Goal: Task Accomplishment & Management: Manage account settings

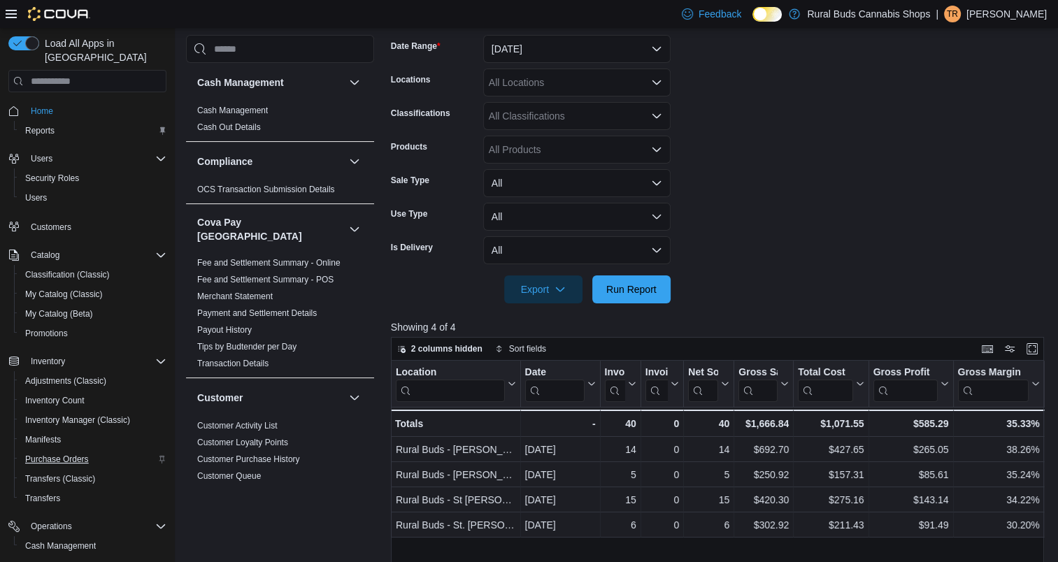
scroll to position [131, 0]
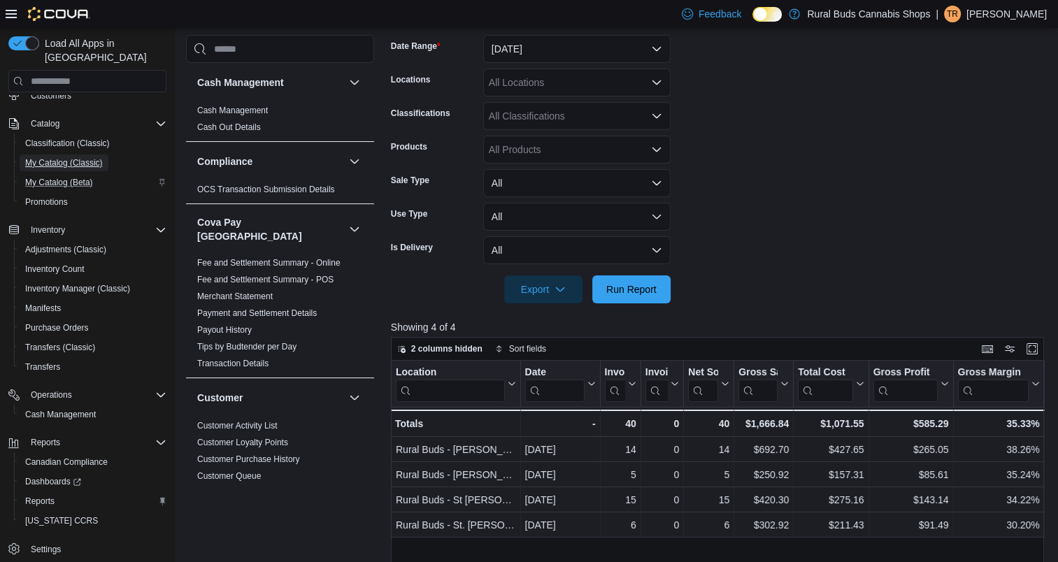
drag, startPoint x: 92, startPoint y: 150, endPoint x: 138, endPoint y: 162, distance: 47.7
click at [92, 157] on span "My Catalog (Classic)" at bounding box center [64, 162] width 78 height 11
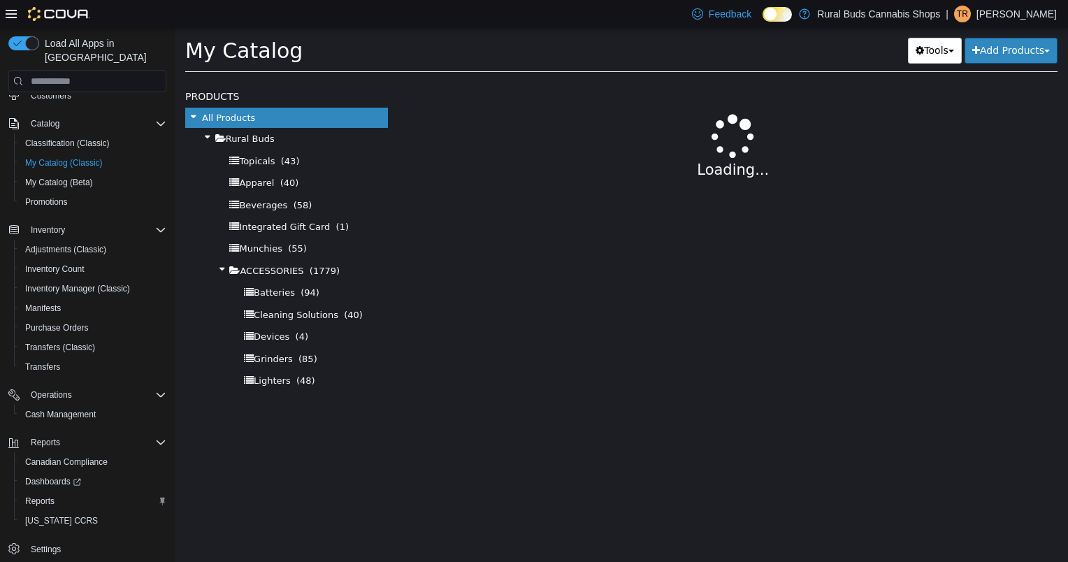
select select "**********"
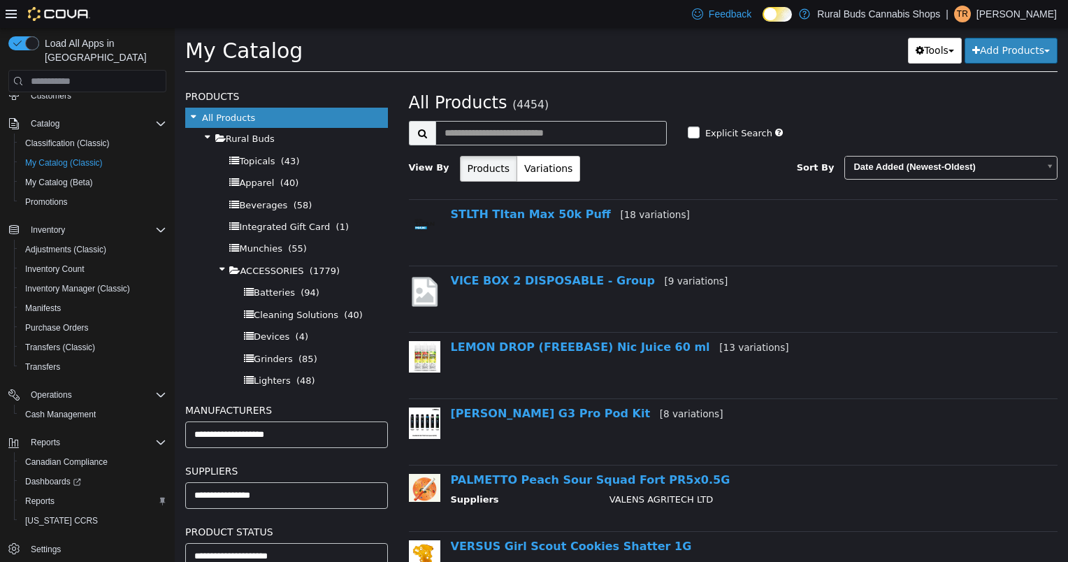
scroll to position [1698, 0]
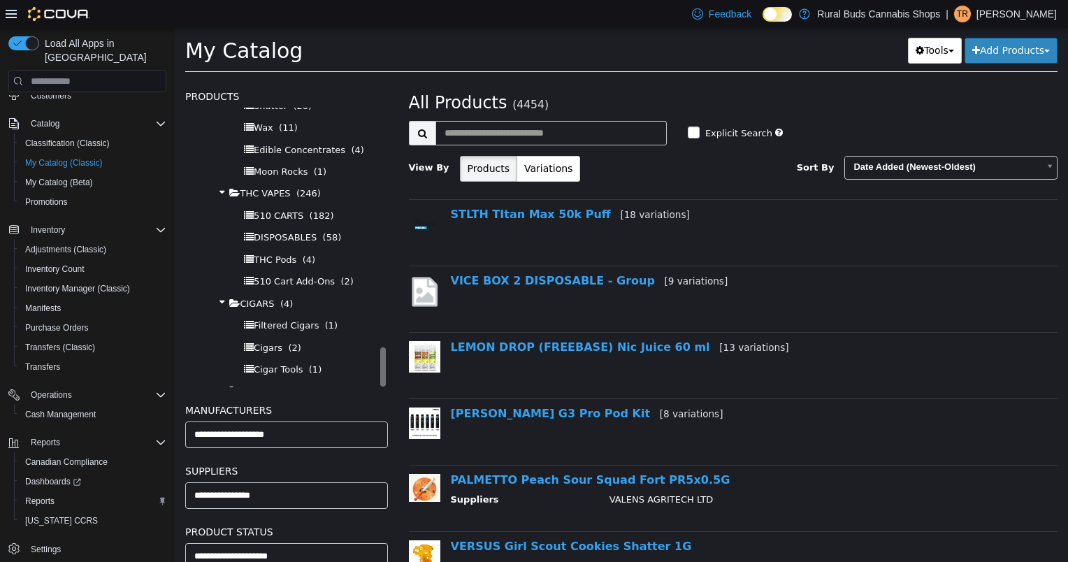
click at [309, 408] on span "Kinsmen Jackpot Bingo" at bounding box center [306, 413] width 104 height 11
select select "**********"
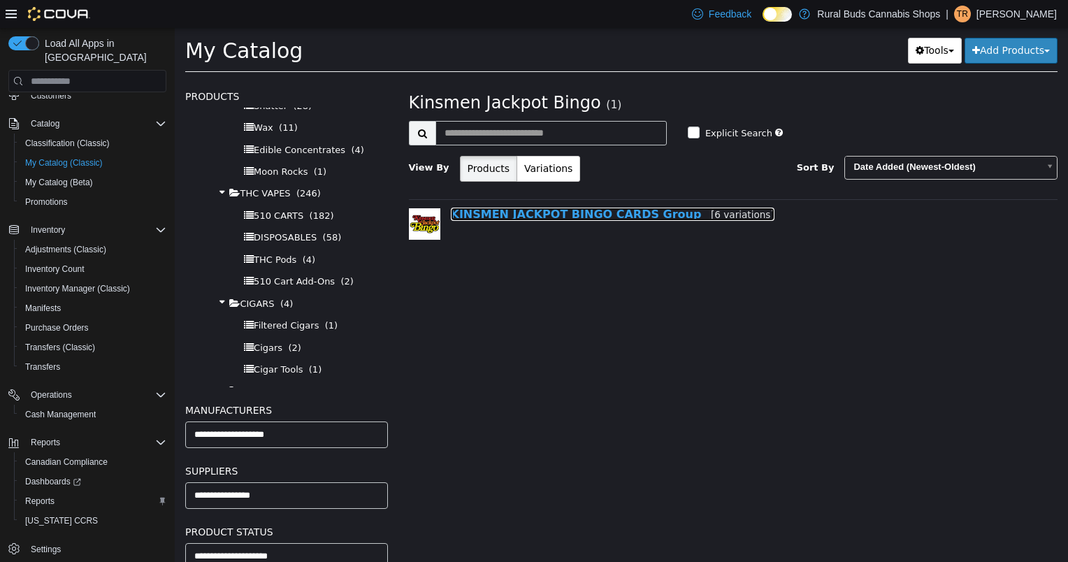
click at [527, 220] on link "KINSMEN JACKPOT BINGO CARDS Group [6 variations]" at bounding box center [613, 214] width 324 height 13
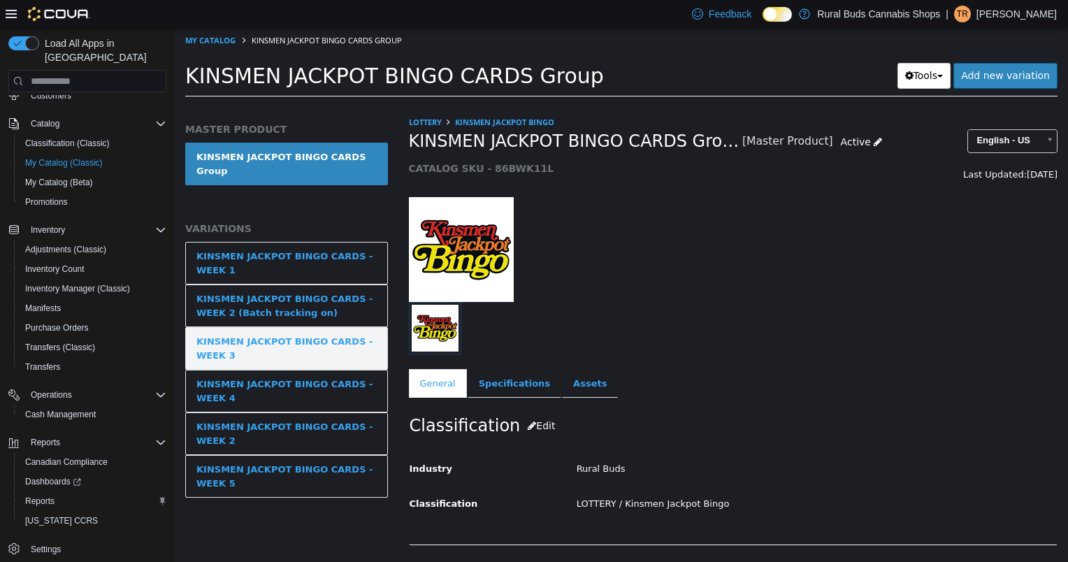
click at [324, 342] on div "KINSMEN JACKPOT BINGO CARDS - WEEK 3" at bounding box center [286, 348] width 180 height 27
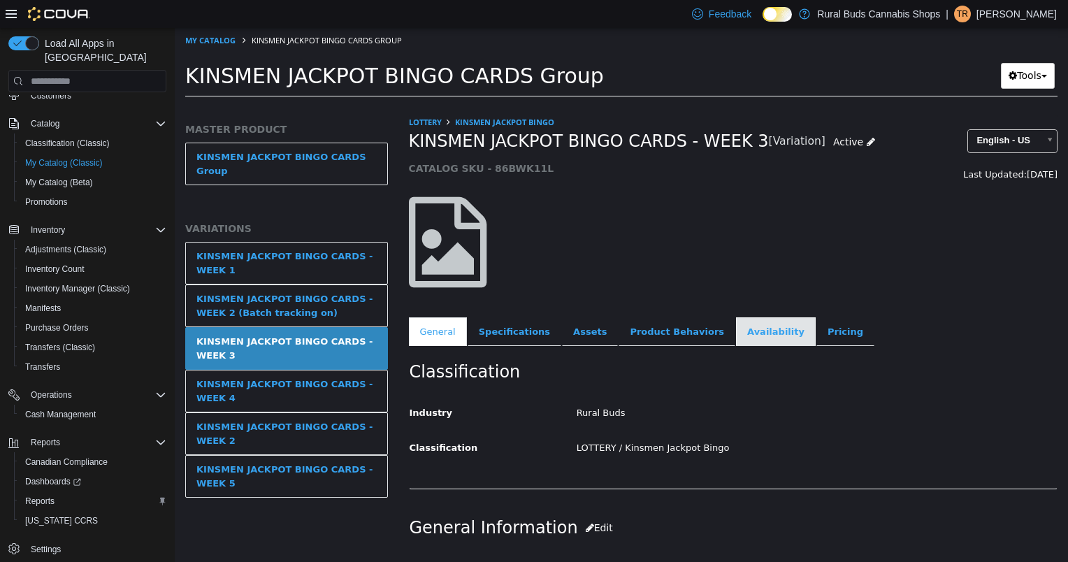
click at [736, 341] on link "Availability" at bounding box center [776, 331] width 80 height 29
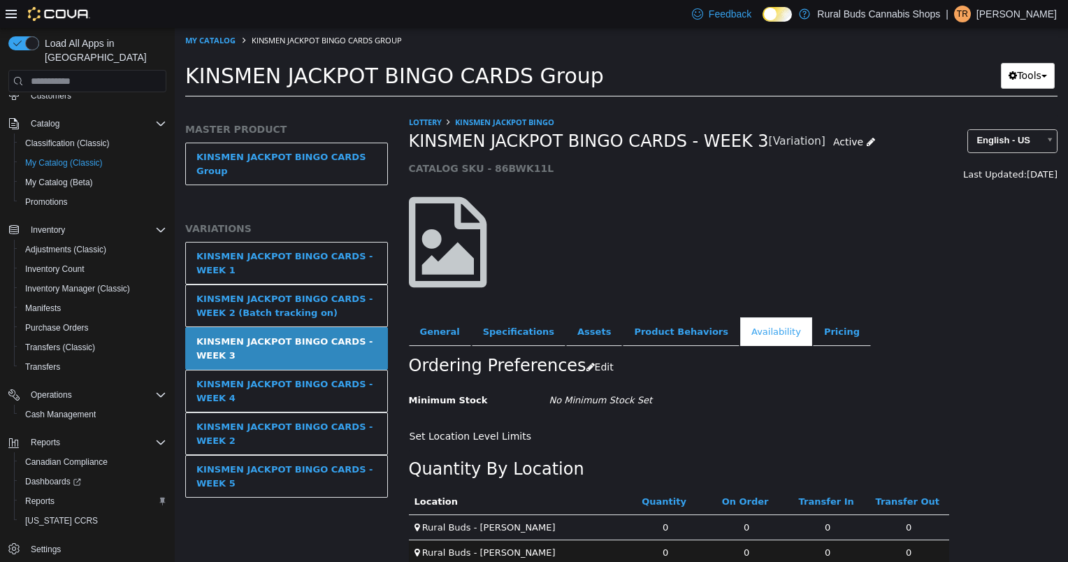
scroll to position [68, 0]
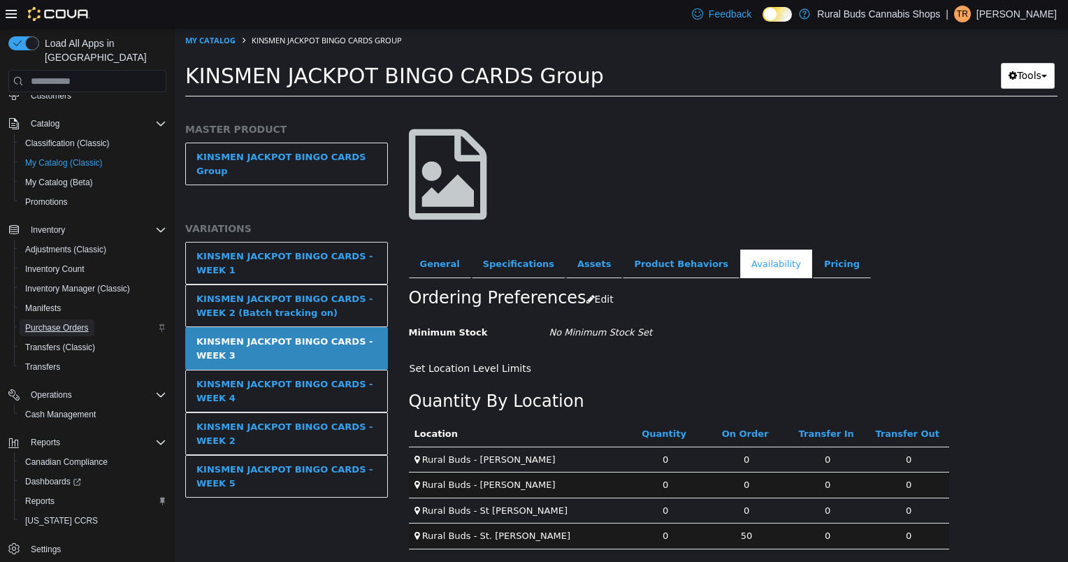
click at [69, 322] on span "Purchase Orders" at bounding box center [57, 327] width 64 height 11
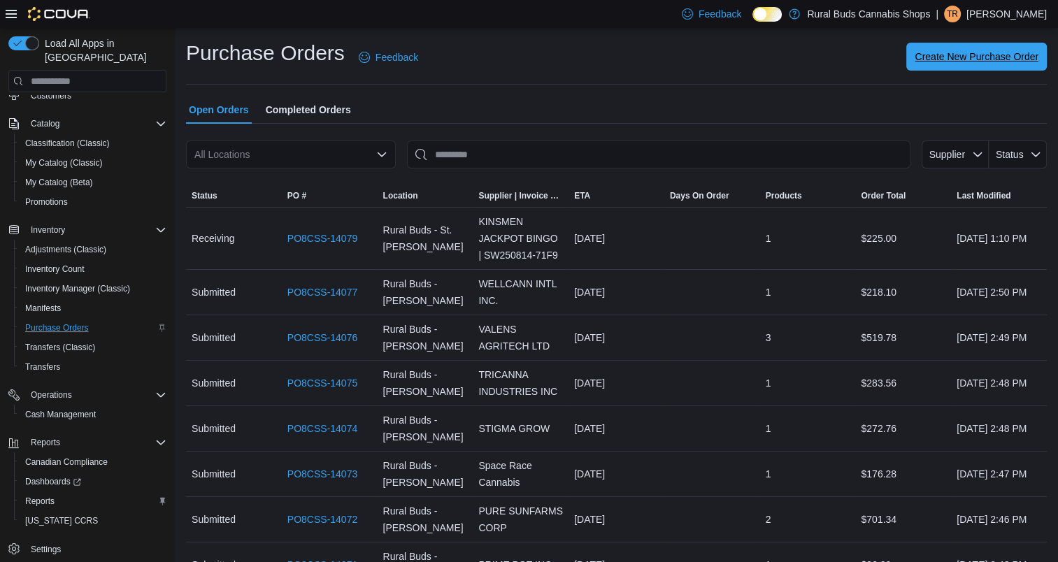
click at [980, 52] on span "Create New Purchase Order" at bounding box center [977, 57] width 124 height 14
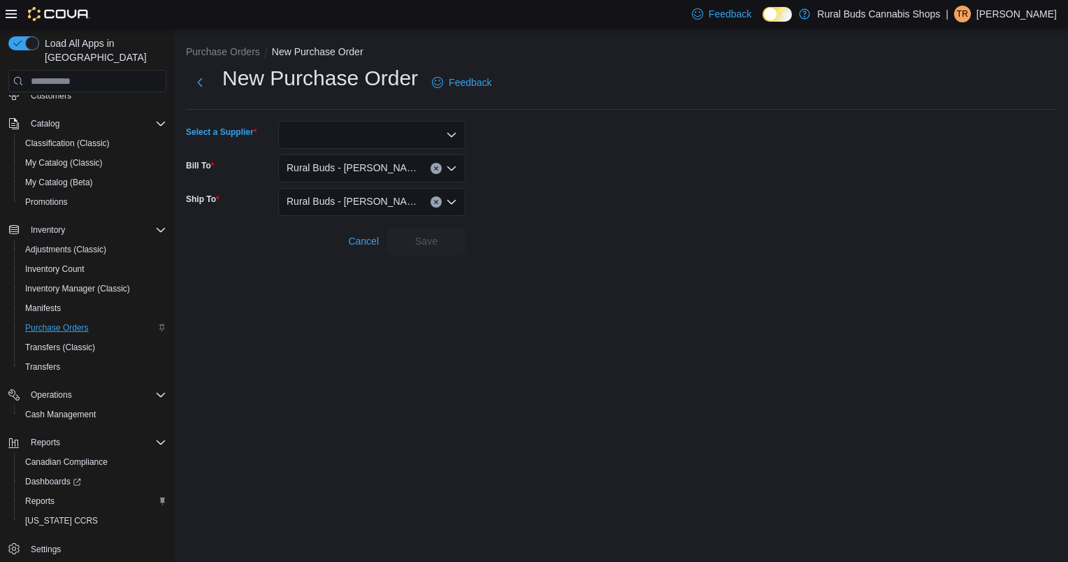
click at [396, 138] on div at bounding box center [371, 135] width 187 height 28
type input "*******"
click at [390, 158] on span "KINSMEN JACKPOT BINGO" at bounding box center [380, 159] width 154 height 14
click at [409, 231] on span "Save" at bounding box center [427, 241] width 62 height 28
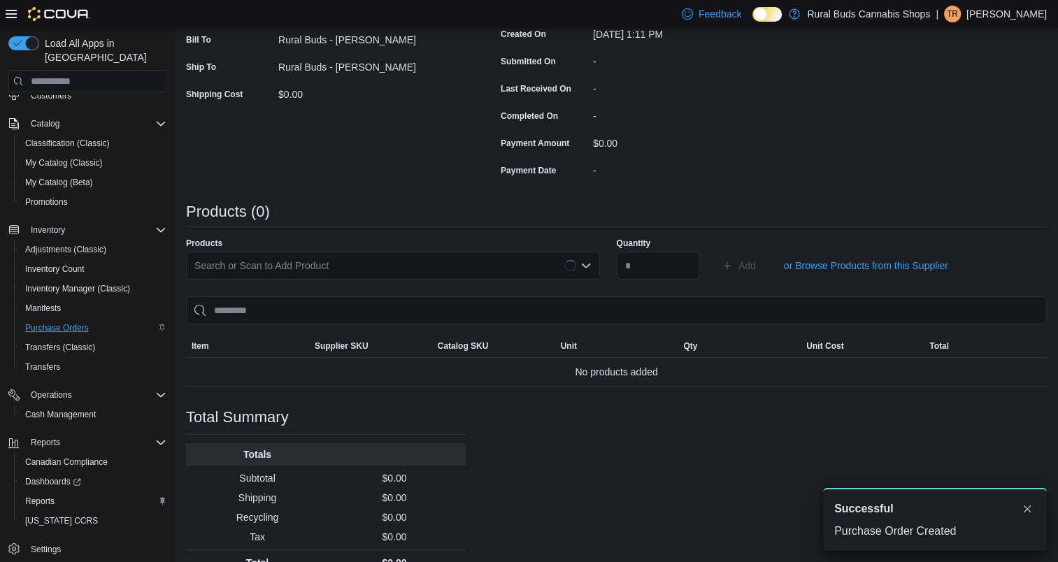
scroll to position [271, 0]
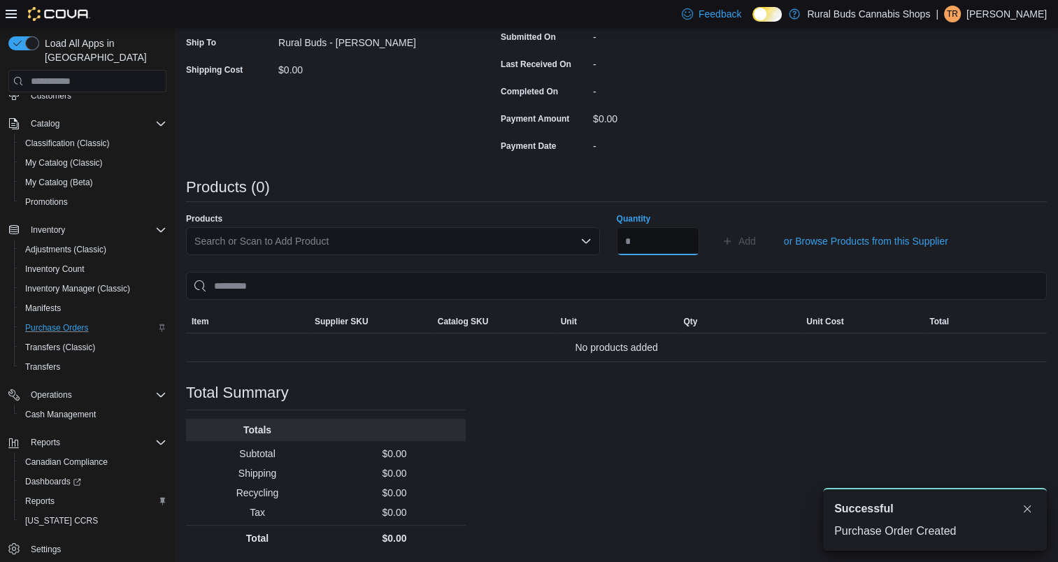
click at [669, 245] on input "Quantity" at bounding box center [658, 241] width 83 height 28
type input "**"
click at [403, 235] on div "Search or Scan to Add Product" at bounding box center [393, 241] width 414 height 28
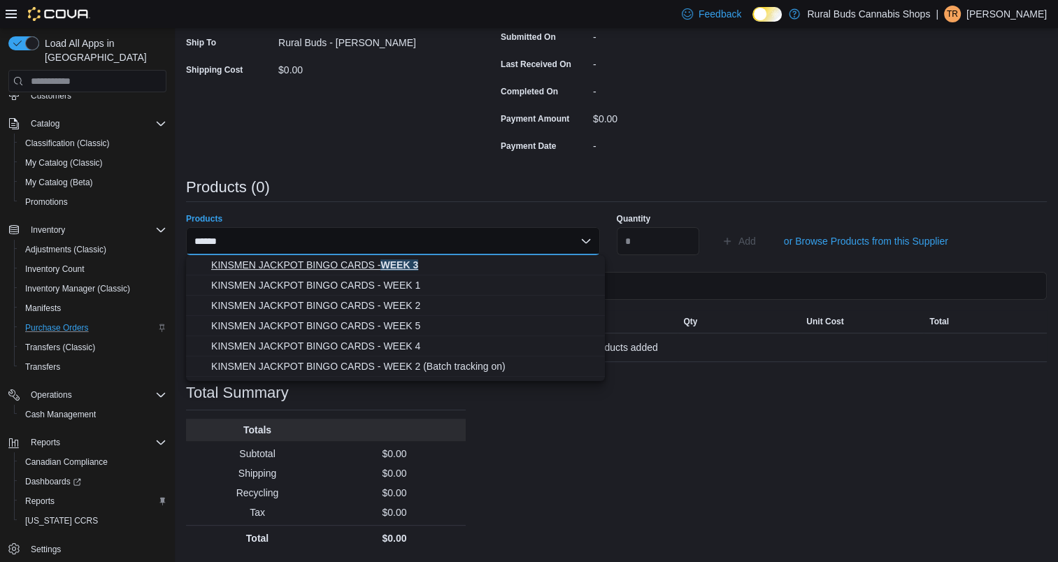
type input "******"
click at [399, 268] on span "KINSMEN JACKPOT BINGO CARDS - WEEK 3" at bounding box center [403, 265] width 385 height 14
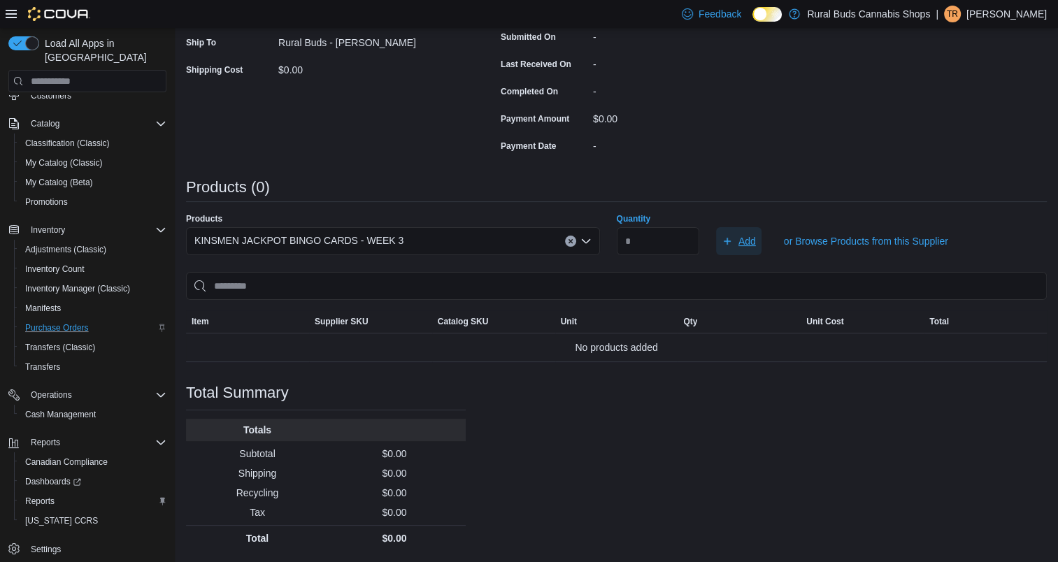
click at [756, 241] on span "Add" at bounding box center [746, 241] width 17 height 14
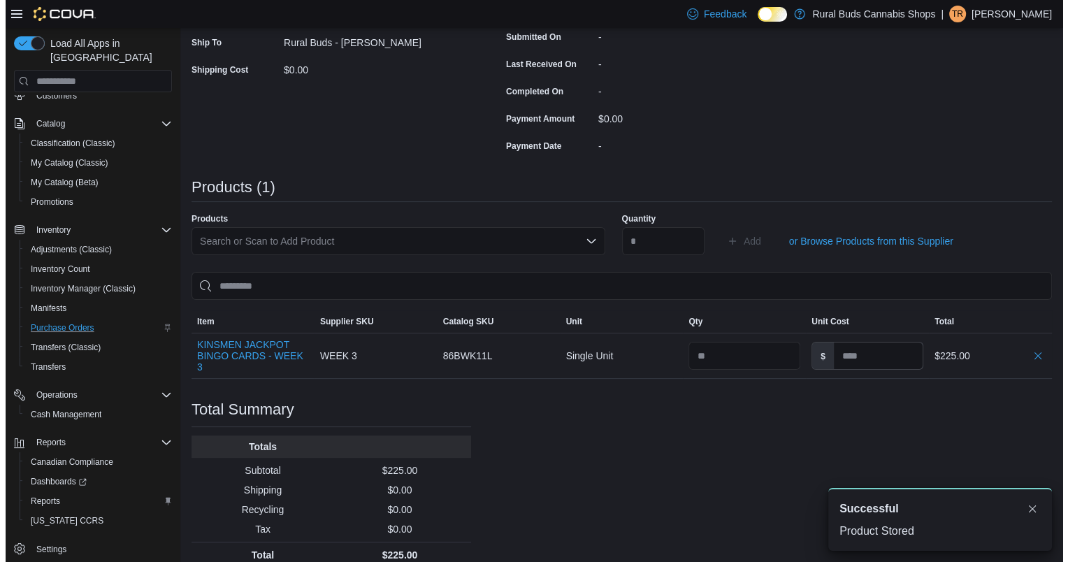
scroll to position [0, 0]
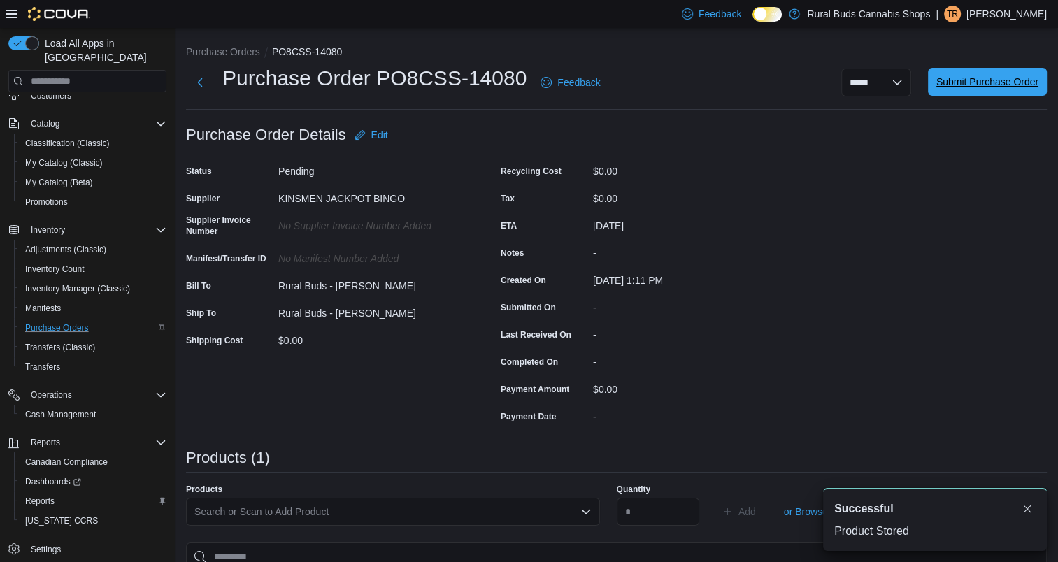
click at [992, 92] on span "Submit Purchase Order" at bounding box center [987, 82] width 102 height 28
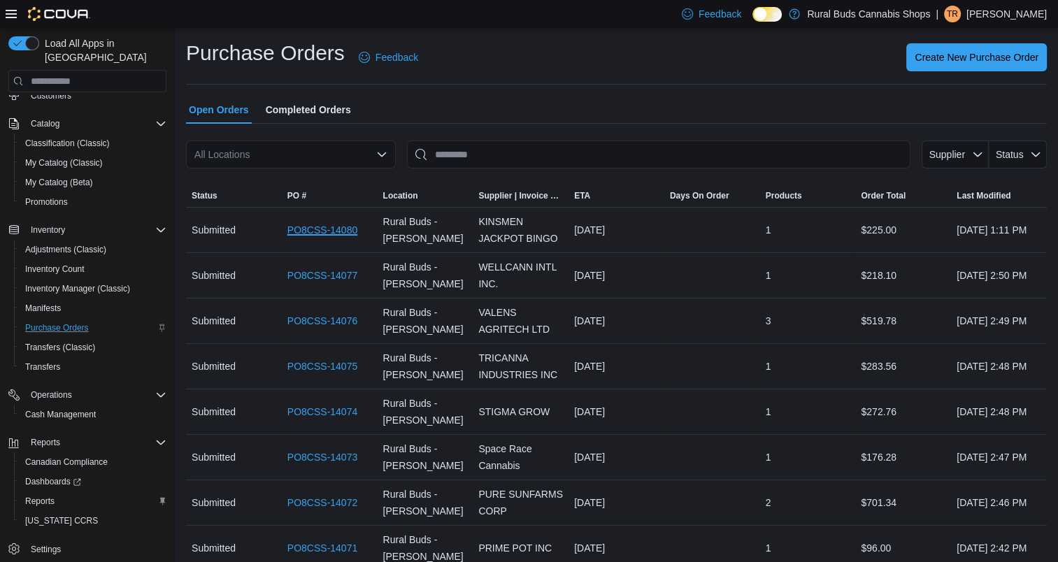
click at [341, 229] on link "PO8CSS-14080" at bounding box center [322, 230] width 70 height 17
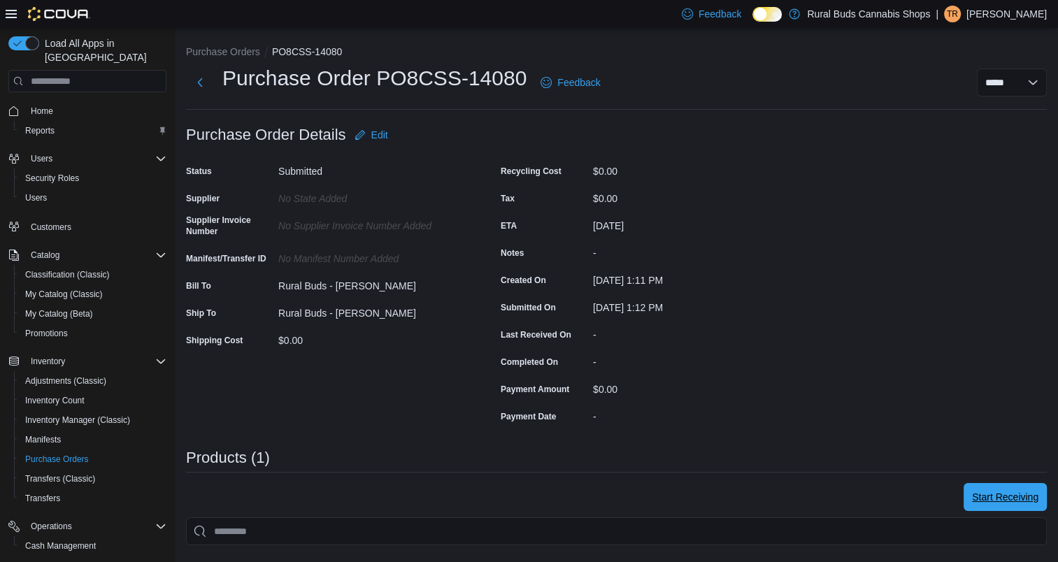
click at [1006, 492] on span "Start Receiving" at bounding box center [1005, 497] width 66 height 14
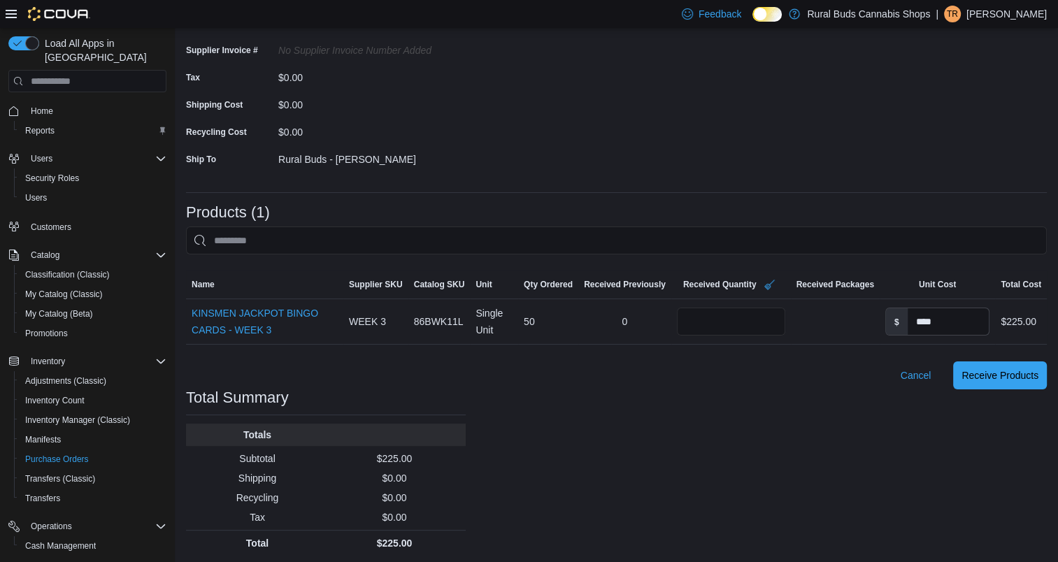
scroll to position [153, 0]
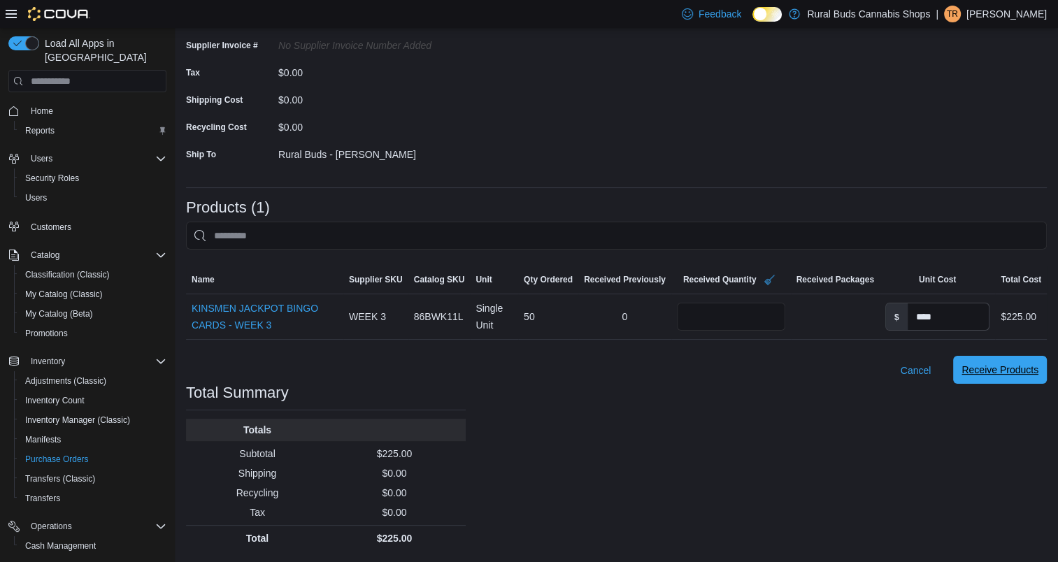
click at [1008, 372] on span "Receive Products" at bounding box center [1000, 370] width 77 height 14
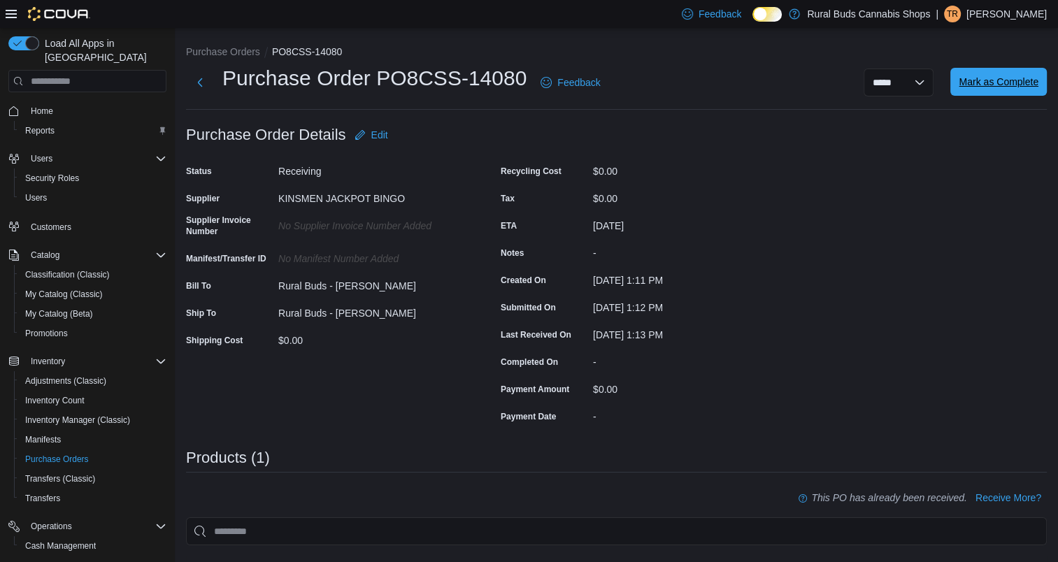
click at [1010, 92] on span "Mark as Complete" at bounding box center [999, 82] width 80 height 28
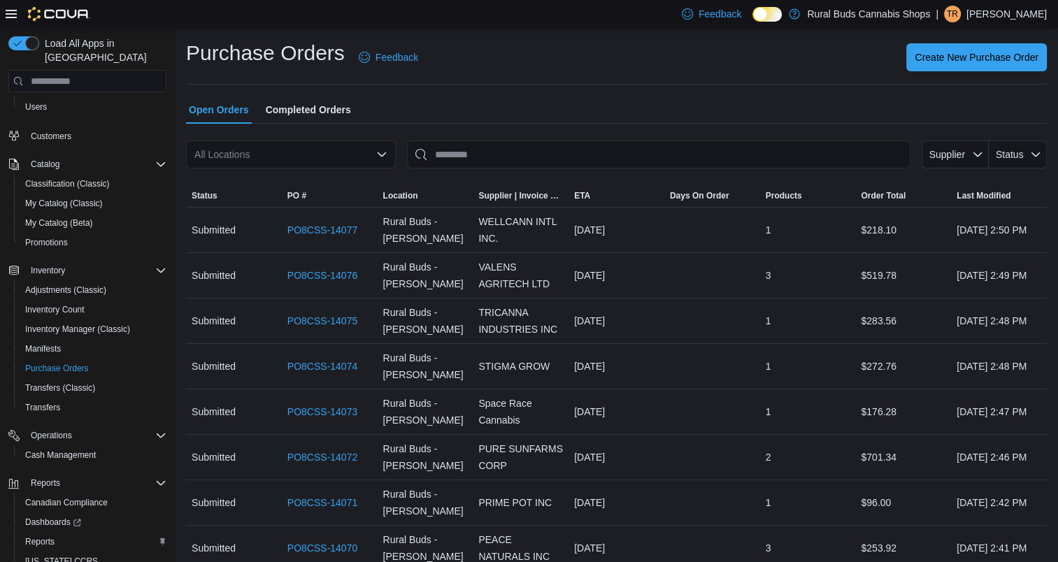
scroll to position [131, 0]
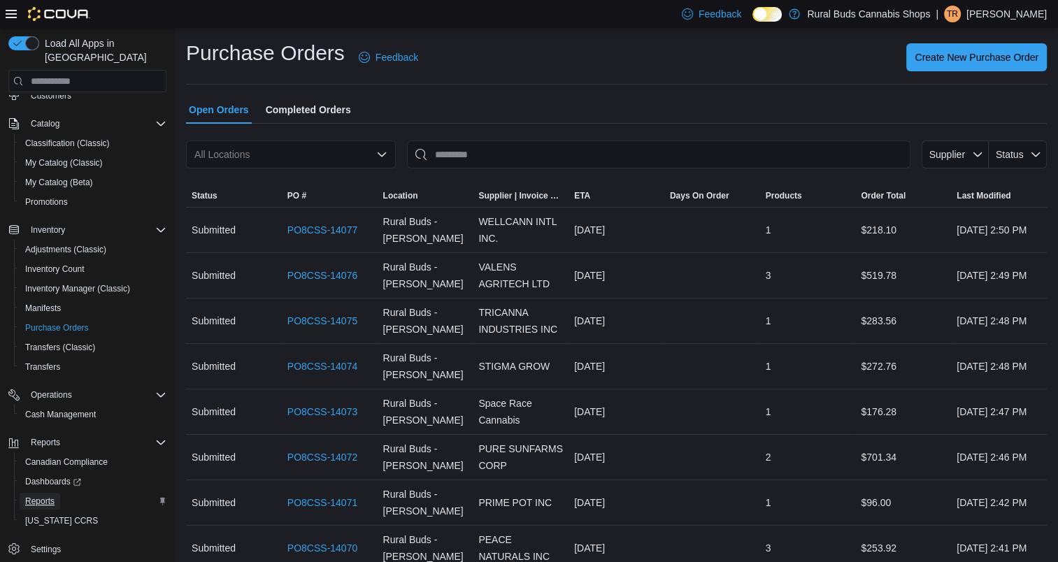
click at [34, 496] on span "Reports" at bounding box center [39, 501] width 29 height 11
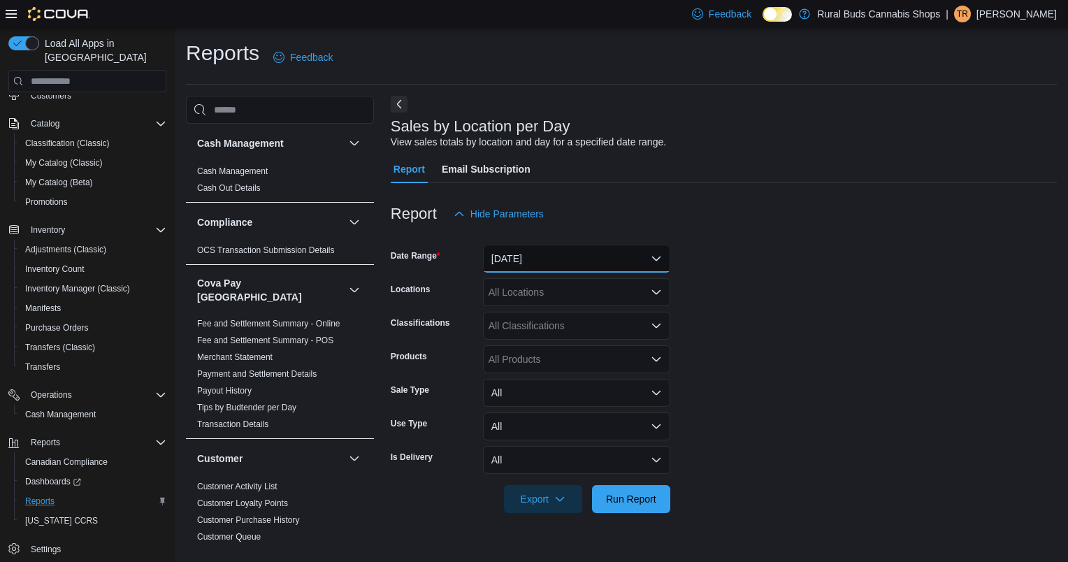
click at [501, 255] on button "Yesterday" at bounding box center [576, 259] width 187 height 28
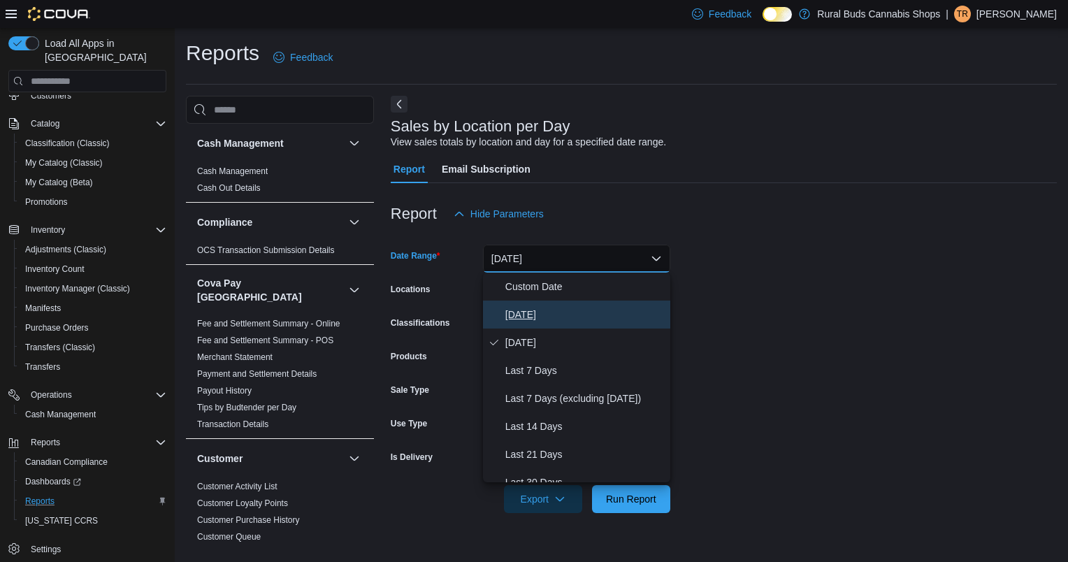
click at [516, 315] on span "[DATE]" at bounding box center [585, 314] width 159 height 17
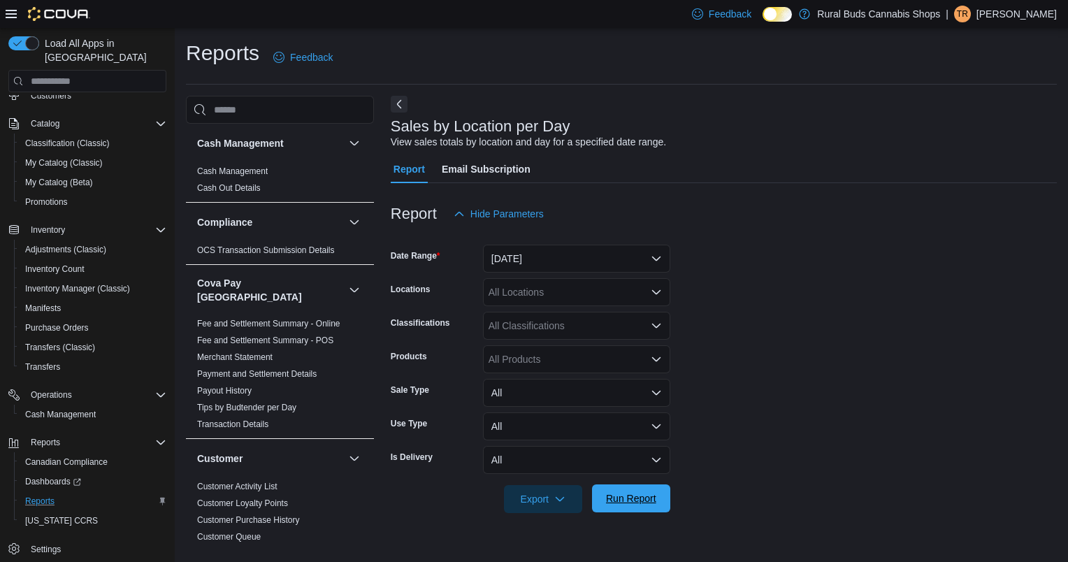
click at [628, 506] on span "Run Report" at bounding box center [631, 499] width 50 height 14
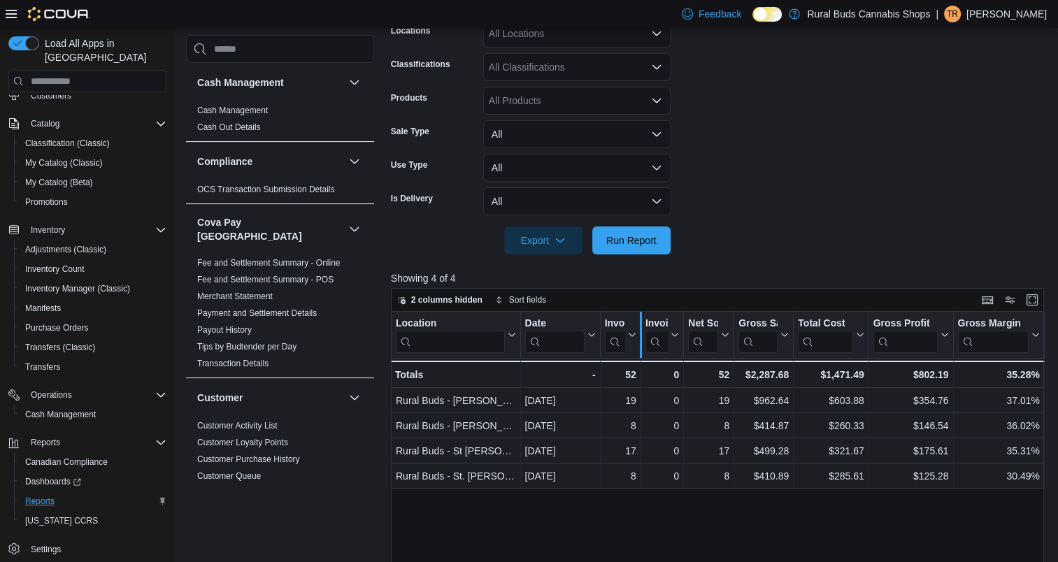
scroll to position [280, 0]
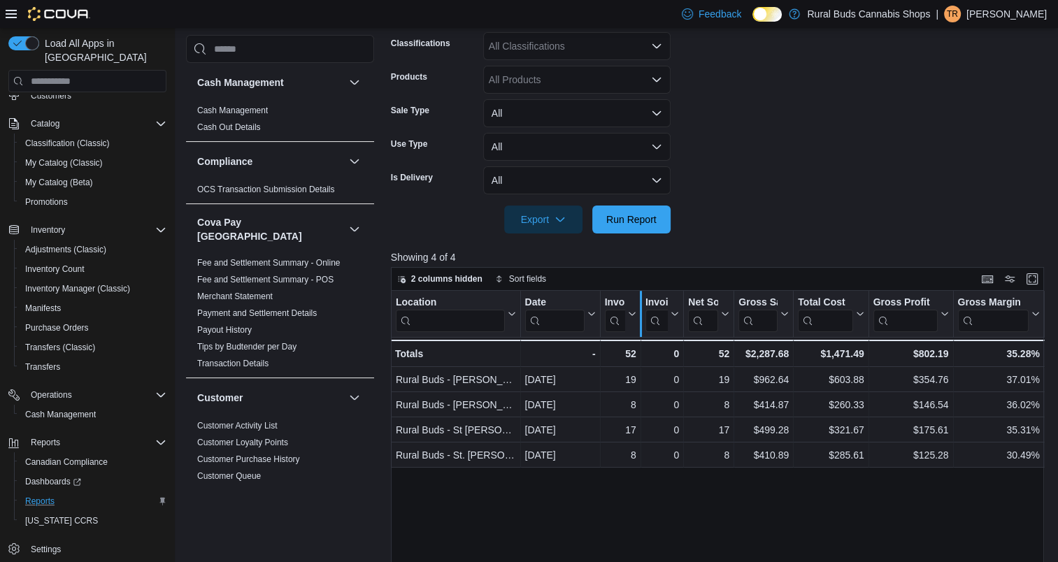
click at [641, 294] on div at bounding box center [640, 314] width 11 height 46
click at [644, 217] on span "Run Report" at bounding box center [631, 219] width 50 height 14
